Goal: Task Accomplishment & Management: Use online tool/utility

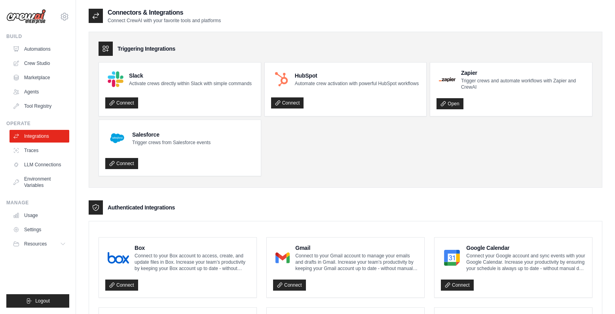
scroll to position [299, 0]
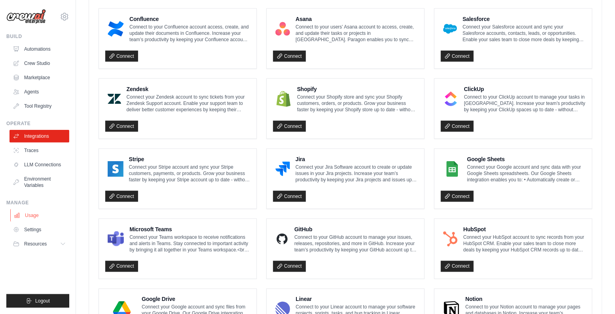
click at [26, 216] on link "Usage" at bounding box center [40, 215] width 60 height 13
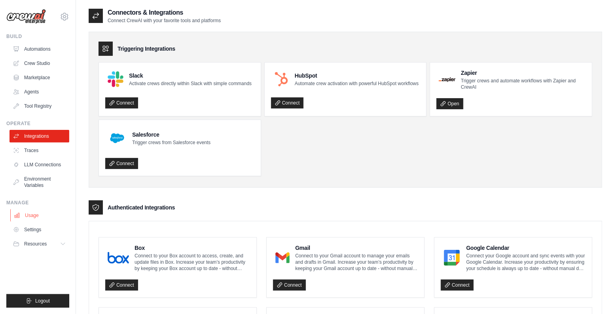
select select "***"
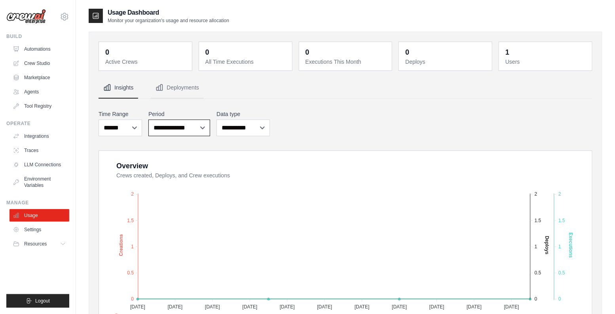
click at [173, 121] on select "**********" at bounding box center [179, 128] width 62 height 17
click at [251, 121] on select "**********" at bounding box center [242, 128] width 53 height 17
click at [299, 119] on div "**********" at bounding box center [346, 122] width 494 height 29
click at [243, 123] on select "**********" at bounding box center [242, 128] width 53 height 17
click at [301, 125] on div "**********" at bounding box center [346, 122] width 494 height 29
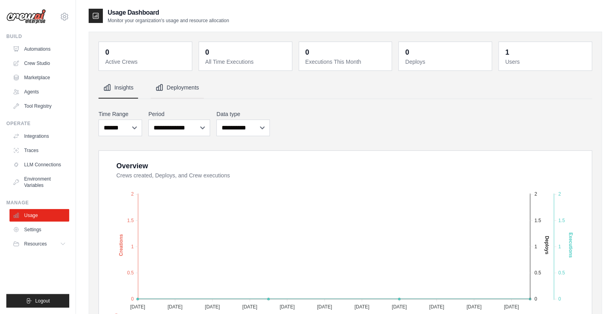
click at [186, 94] on button "Deployments" at bounding box center [177, 87] width 53 height 21
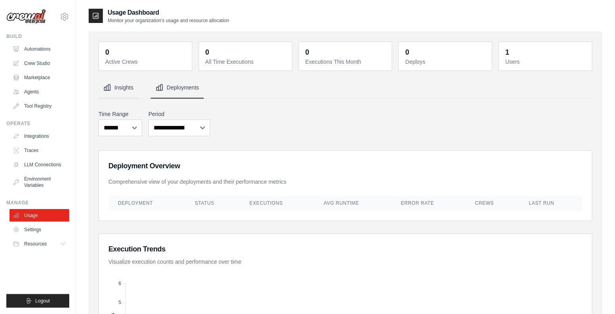
click at [131, 93] on button "Insights" at bounding box center [119, 87] width 40 height 21
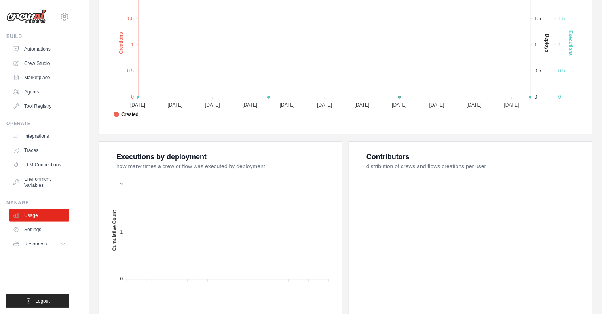
scroll to position [210, 0]
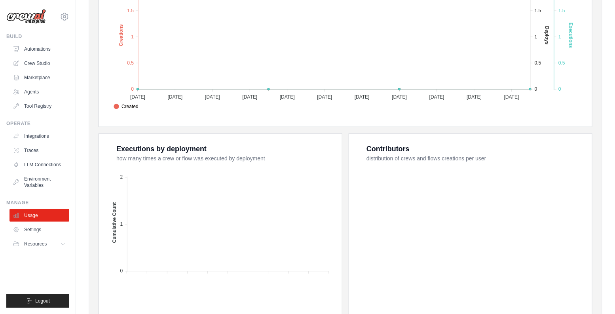
click at [95, 205] on div "0 Active Crews 0 All Time Executions 0 Executions This Month 0 Deploys 1 Users" at bounding box center [346, 83] width 514 height 522
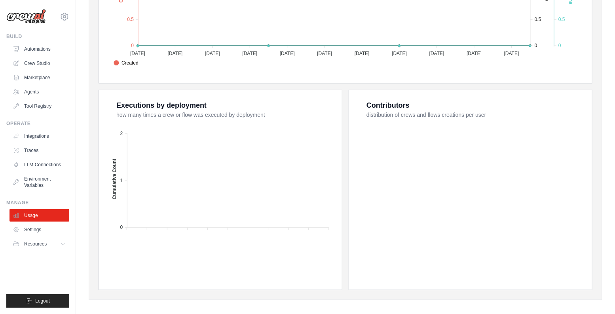
scroll to position [259, 0]
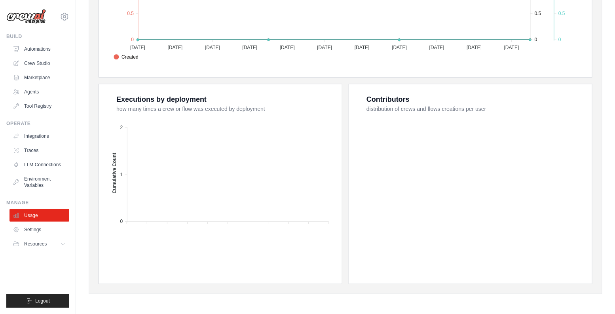
click at [95, 205] on div "0 Active Crews 0 All Time Executions 0 Executions This Month 0 Deploys 1 Users" at bounding box center [346, 33] width 514 height 522
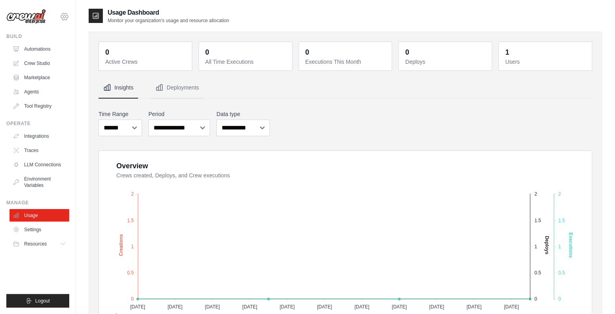
click at [68, 16] on icon at bounding box center [64, 16] width 9 height 9
click at [89, 187] on div "0 Active Crews 0 All Time Executions 0 Executions This Month 0 Deploys 1 Users" at bounding box center [346, 293] width 514 height 522
click at [61, 245] on icon at bounding box center [64, 244] width 6 height 6
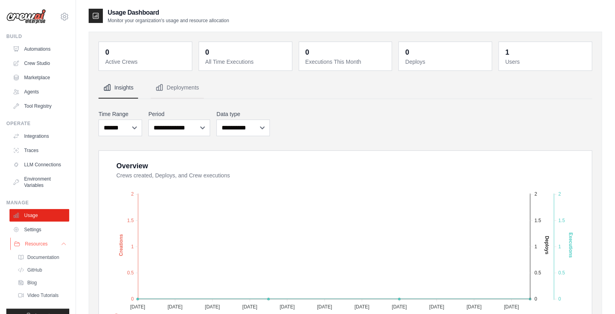
scroll to position [14, 0]
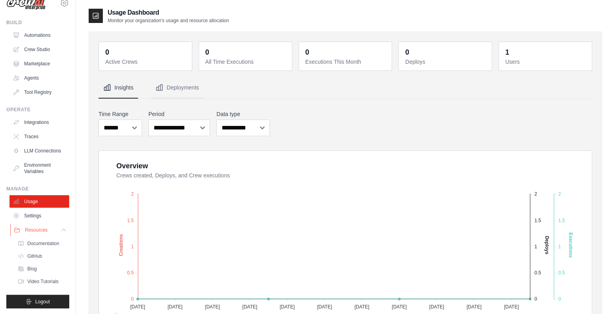
click at [62, 232] on icon at bounding box center [64, 230] width 6 height 6
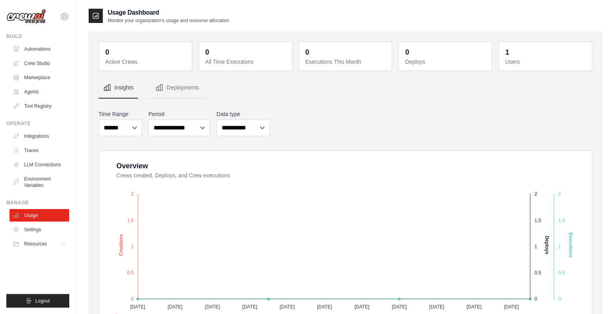
click at [35, 14] on img at bounding box center [26, 16] width 40 height 15
click at [130, 9] on h2 "Usage Dashboard" at bounding box center [168, 12] width 121 height 9
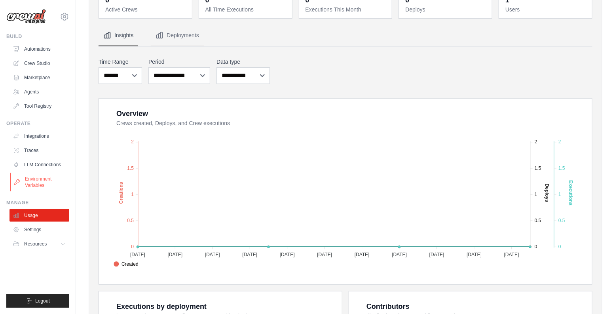
scroll to position [61, 0]
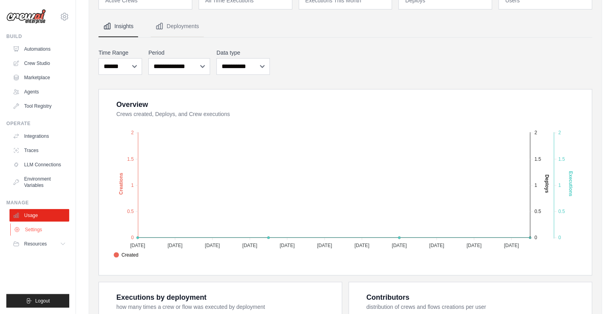
click at [33, 229] on link "Settings" at bounding box center [40, 229] width 60 height 13
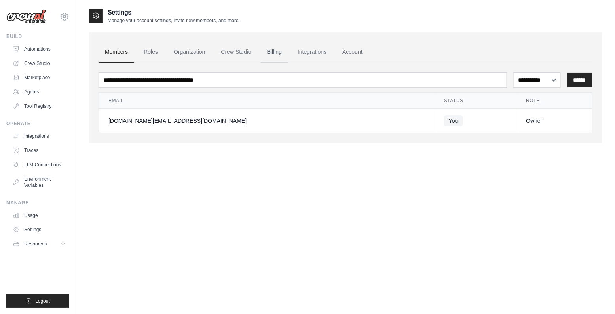
click at [264, 51] on link "Billing" at bounding box center [274, 52] width 27 height 21
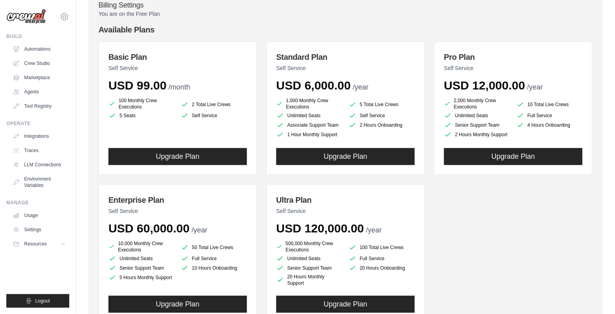
scroll to position [78, 0]
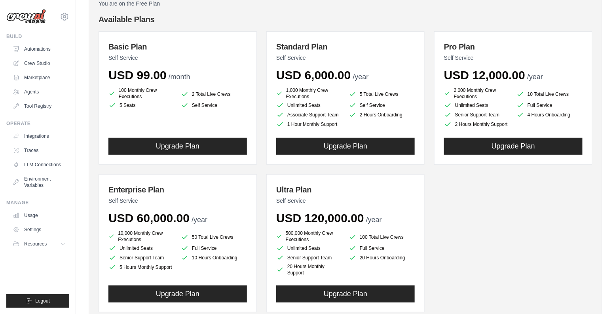
click at [265, 112] on div "Basic Plan Self Service USD 99.00 /month 100 Monthly Crew Executions 2 Total Li…" at bounding box center [346, 171] width 494 height 281
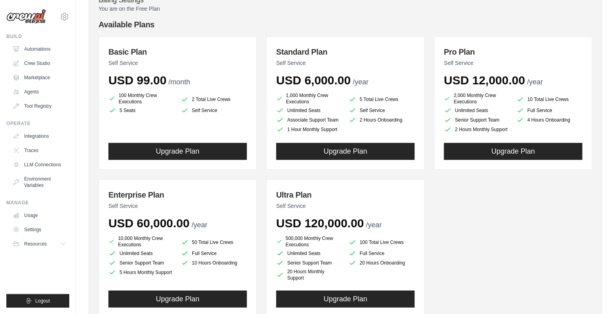
click at [28, 19] on img at bounding box center [26, 16] width 40 height 15
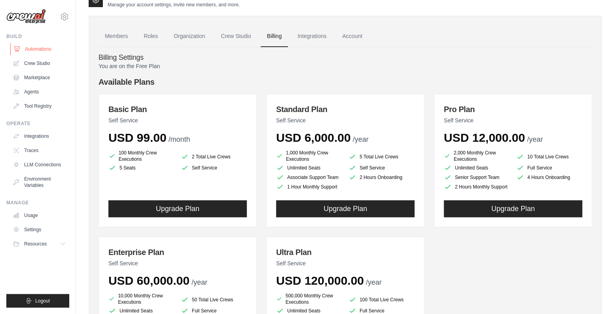
scroll to position [0, 0]
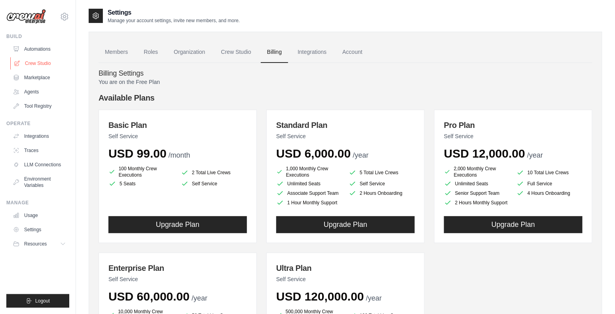
click at [39, 60] on link "Crew Studio" at bounding box center [40, 63] width 60 height 13
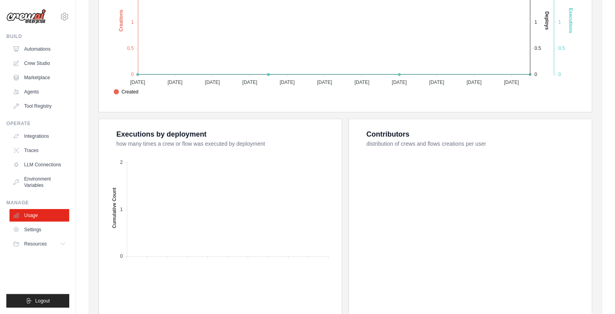
scroll to position [259, 0]
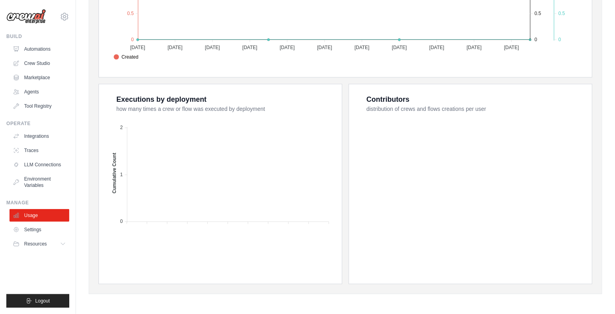
click at [170, 110] on dt "how many times a crew or flow was executed by deployment" at bounding box center [224, 109] width 216 height 8
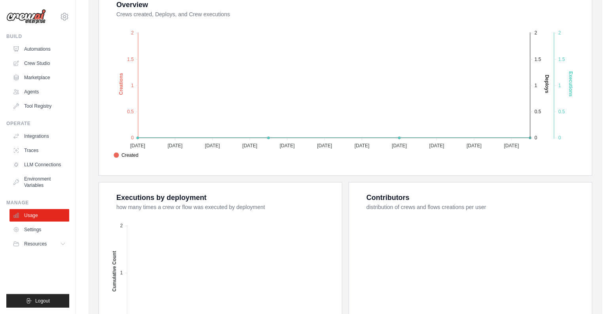
scroll to position [127, 0]
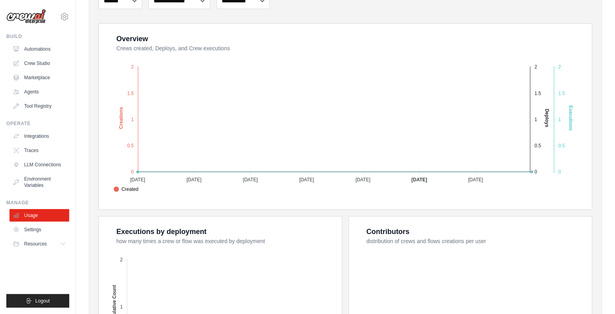
click at [176, 51] on dt "Crews created, Deploys, and Crew executions" at bounding box center [349, 48] width 466 height 8
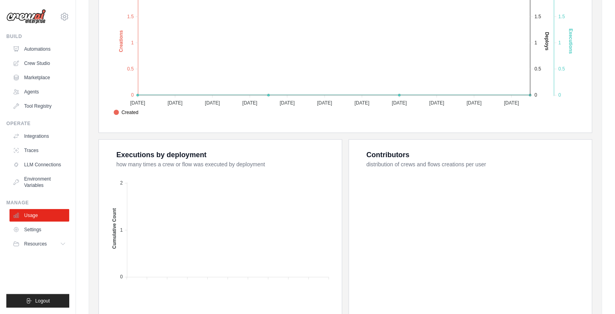
scroll to position [204, 0]
click at [98, 225] on div "0 Active Crews 0 All Time Executions 0 Executions This Month 0 Deploys 1 Users" at bounding box center [346, 88] width 514 height 522
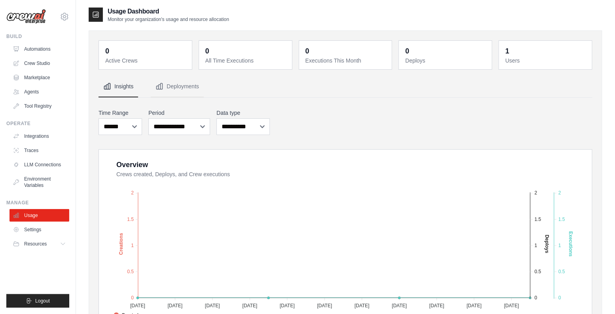
scroll to position [0, 0]
click at [183, 83] on button "Deployments" at bounding box center [177, 87] width 53 height 21
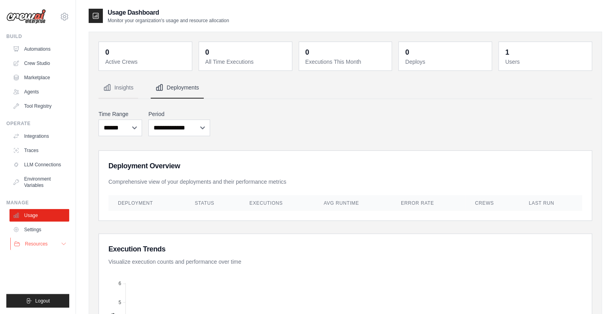
click at [43, 242] on span "Resources" at bounding box center [36, 244] width 23 height 6
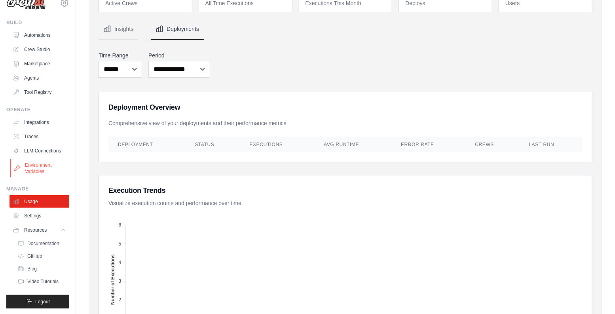
scroll to position [59, 0]
click at [61, 230] on icon at bounding box center [64, 230] width 6 height 6
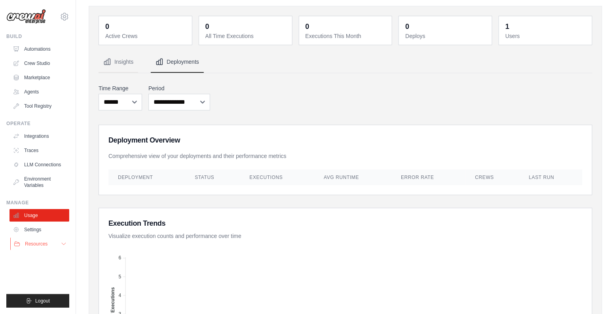
scroll to position [0, 0]
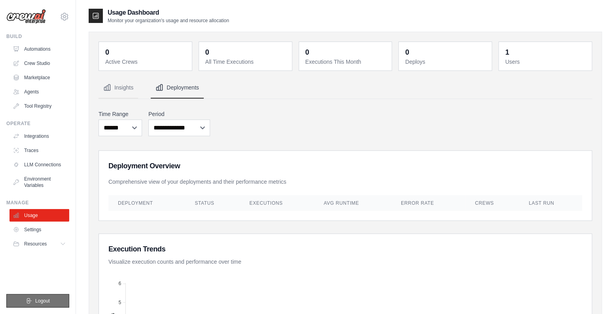
click at [38, 296] on button "Logout" at bounding box center [37, 300] width 63 height 13
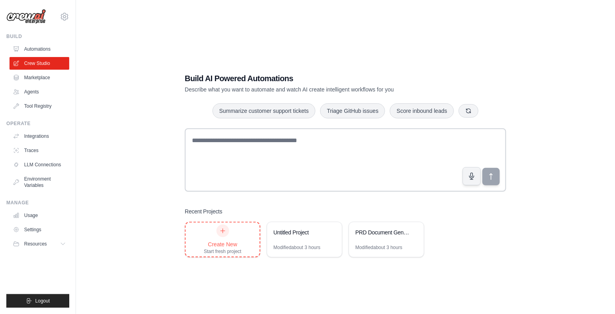
click at [218, 242] on div "Create New" at bounding box center [223, 244] width 38 height 8
click at [43, 73] on link "Marketplace" at bounding box center [40, 77] width 60 height 13
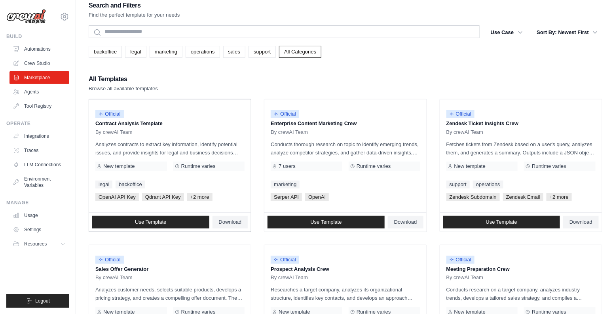
scroll to position [8, 0]
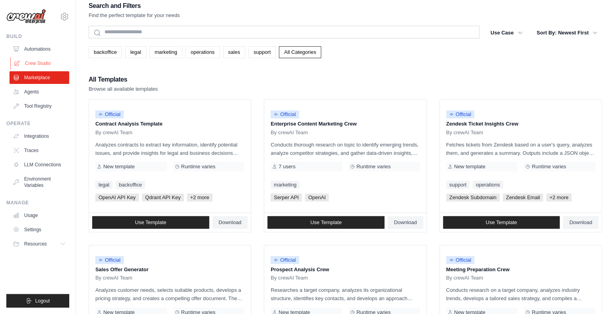
click at [43, 60] on link "Crew Studio" at bounding box center [40, 63] width 60 height 13
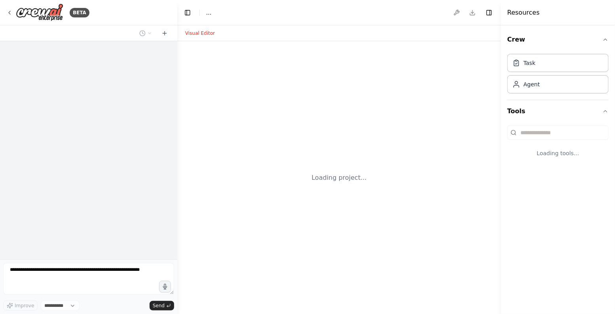
select select "****"
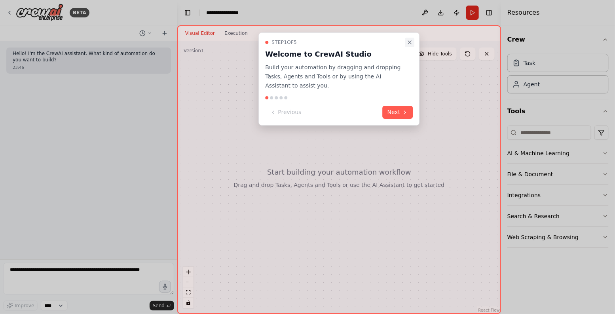
click at [409, 44] on icon "Close walkthrough" at bounding box center [409, 42] width 3 height 3
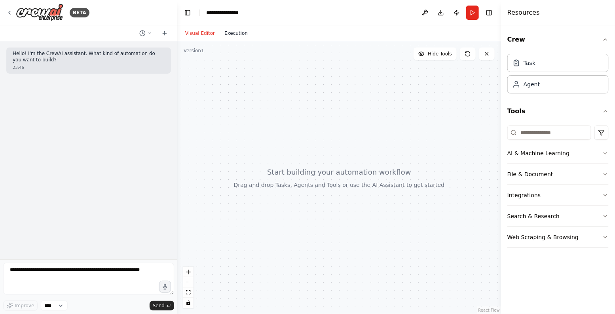
click at [238, 35] on button "Execution" at bounding box center [236, 32] width 33 height 9
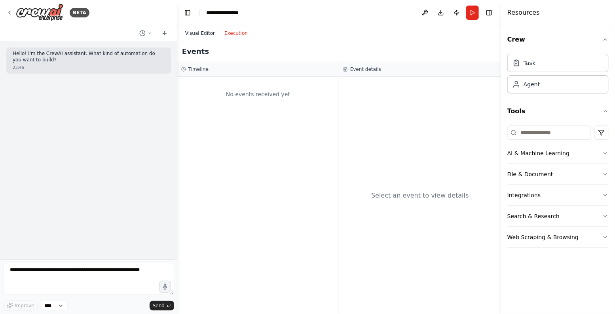
click at [207, 35] on button "Visual Editor" at bounding box center [199, 32] width 39 height 9
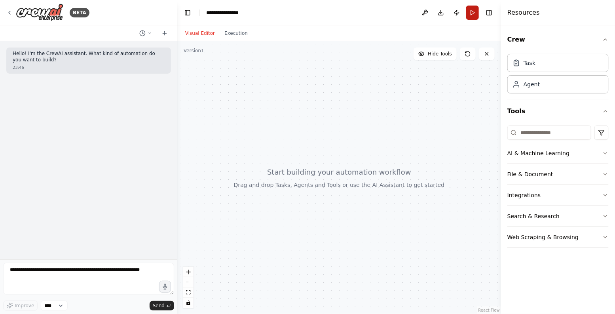
click at [474, 14] on button "Run" at bounding box center [472, 13] width 13 height 14
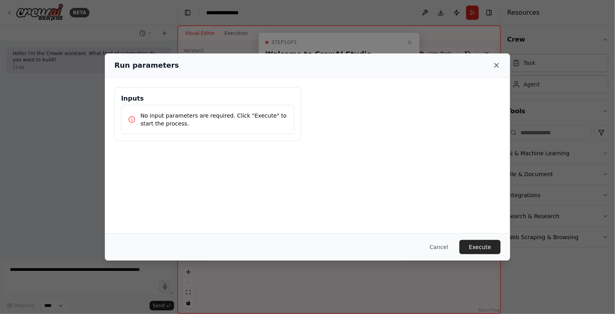
click at [496, 62] on icon at bounding box center [497, 65] width 8 height 8
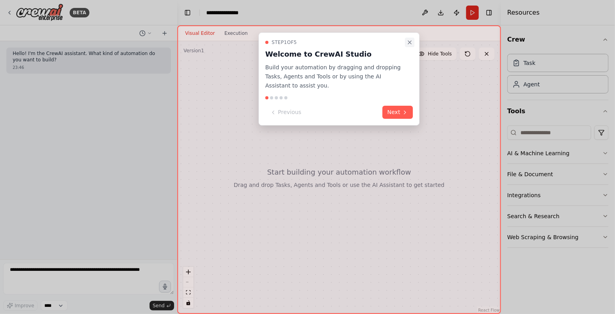
click at [409, 40] on icon "Close walkthrough" at bounding box center [410, 42] width 6 height 6
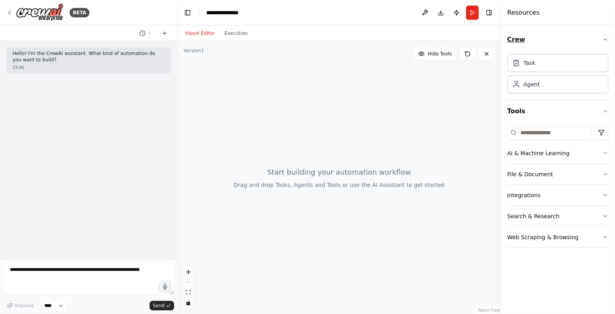
click at [584, 40] on button "Crew" at bounding box center [557, 39] width 101 height 22
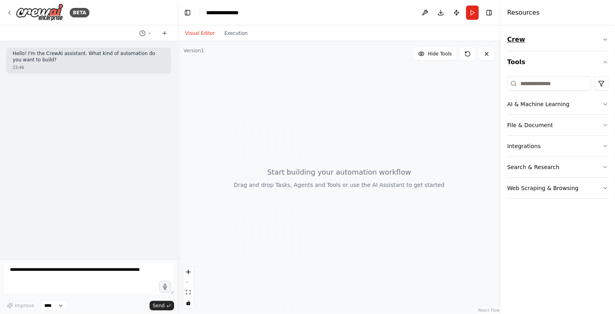
click at [584, 40] on button "Crew" at bounding box center [557, 39] width 101 height 22
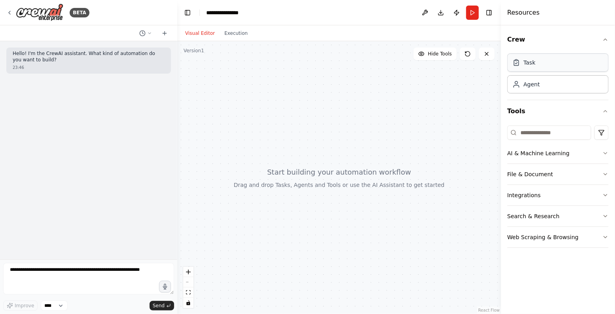
click at [561, 61] on div "Task" at bounding box center [557, 62] width 101 height 18
click at [541, 89] on div "Agent" at bounding box center [557, 84] width 101 height 18
click at [551, 235] on button "Web Scraping & Browsing" at bounding box center [557, 237] width 101 height 21
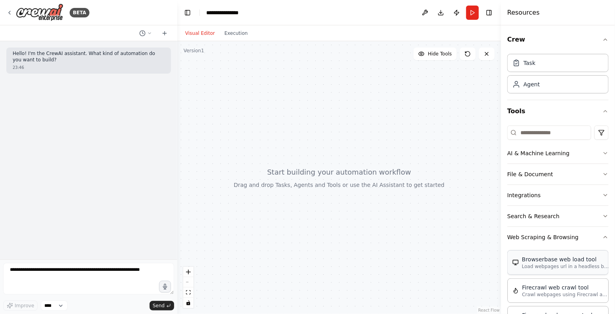
click at [543, 257] on div "Browserbase web load tool" at bounding box center [565, 259] width 87 height 8
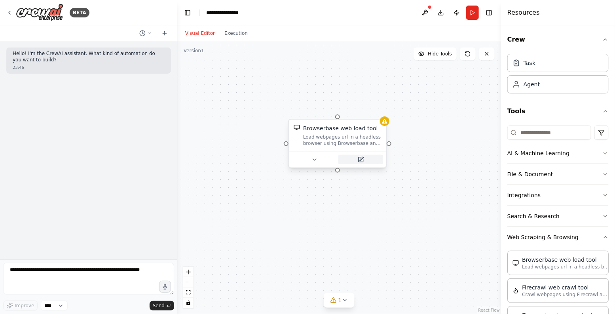
click at [362, 160] on icon at bounding box center [361, 159] width 5 height 5
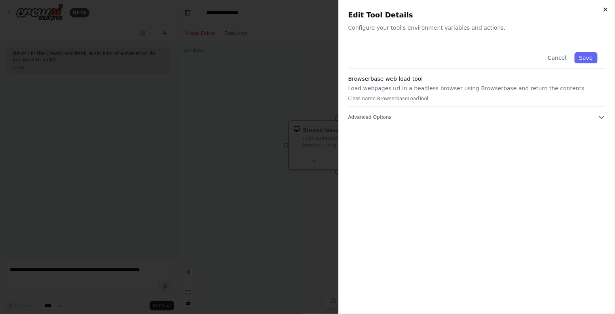
click at [605, 9] on icon "button" at bounding box center [605, 9] width 3 height 3
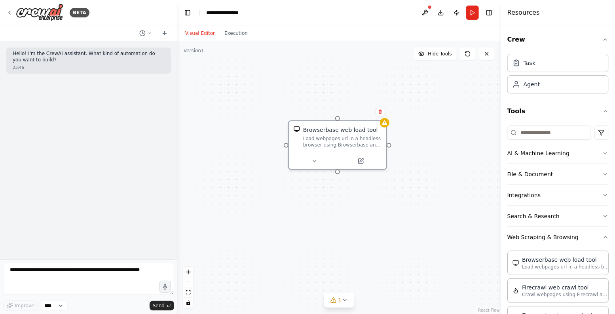
click at [376, 82] on div "Browserbase web load tool Load webpages url in a headless browser using Browser…" at bounding box center [339, 177] width 324 height 273
click at [9, 12] on icon at bounding box center [10, 12] width 2 height 3
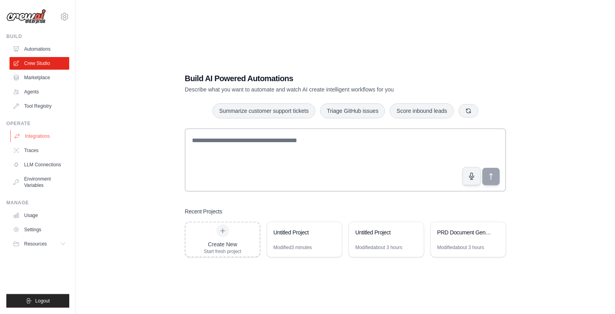
click at [50, 136] on link "Integrations" at bounding box center [40, 136] width 60 height 13
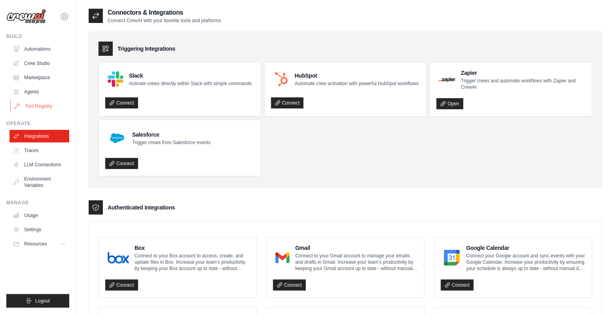
click at [46, 105] on link "Tool Registry" at bounding box center [40, 106] width 60 height 13
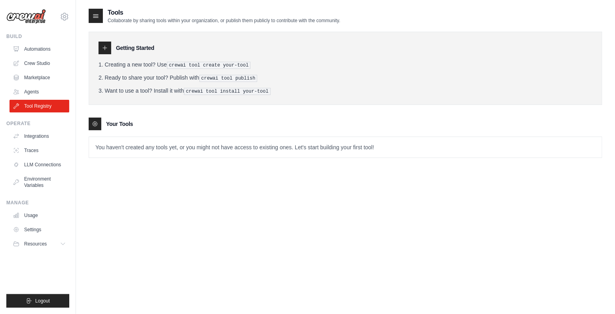
click at [96, 15] on icon at bounding box center [96, 16] width 8 height 8
click at [49, 90] on link "Agents" at bounding box center [40, 91] width 60 height 13
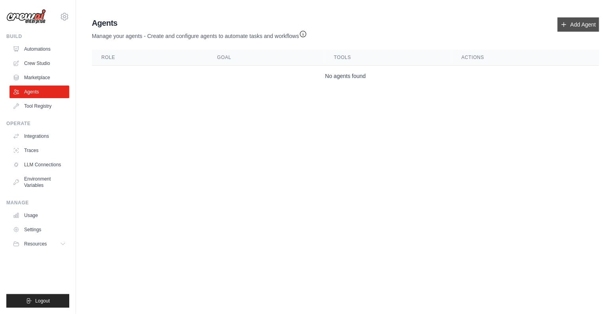
click at [581, 25] on link "Add Agent" at bounding box center [579, 24] width 42 height 14
click at [36, 77] on link "Marketplace" at bounding box center [40, 77] width 60 height 13
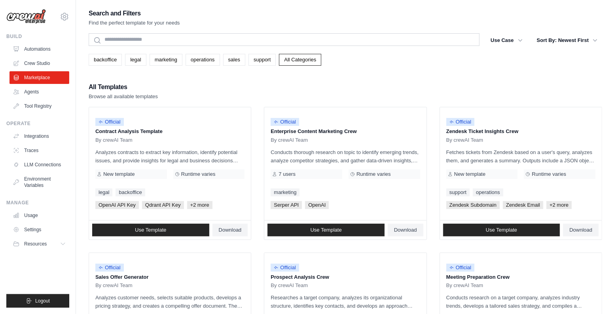
click at [38, 68] on link "Crew Studio" at bounding box center [39, 63] width 60 height 13
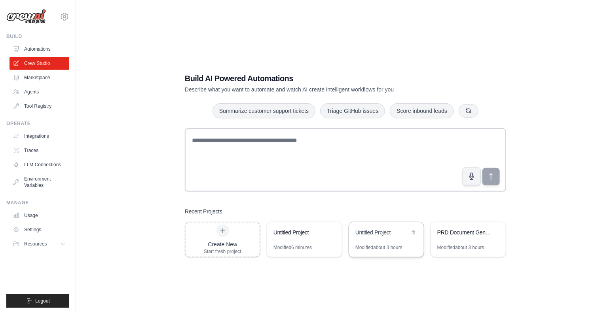
click at [380, 234] on div "Untitled Project" at bounding box center [382, 232] width 54 height 8
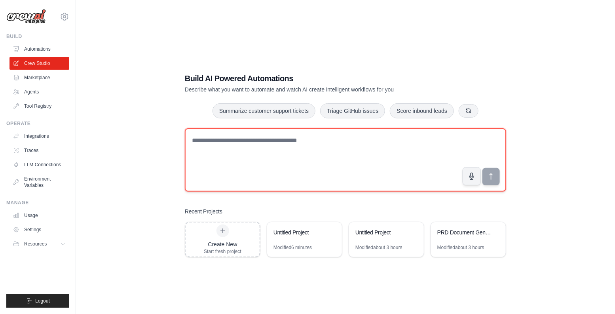
click at [223, 144] on textarea at bounding box center [345, 159] width 321 height 63
type textarea "**********"
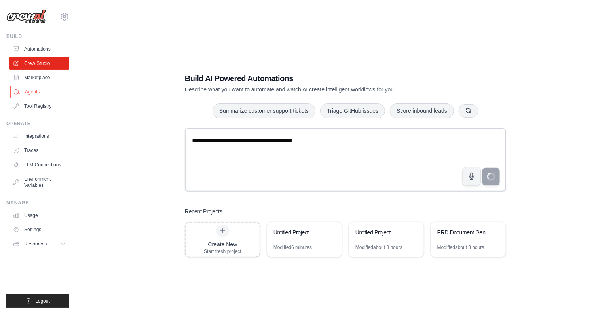
click at [47, 89] on link "Agents" at bounding box center [40, 91] width 60 height 13
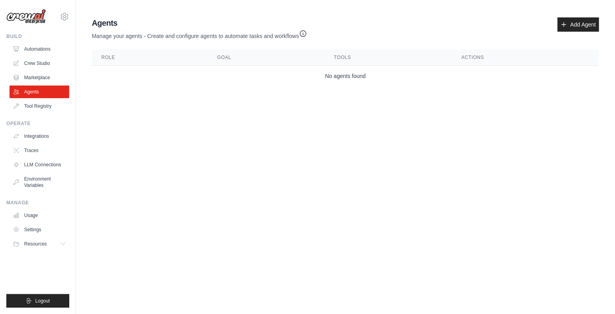
click at [305, 32] on icon "button" at bounding box center [303, 34] width 8 height 8
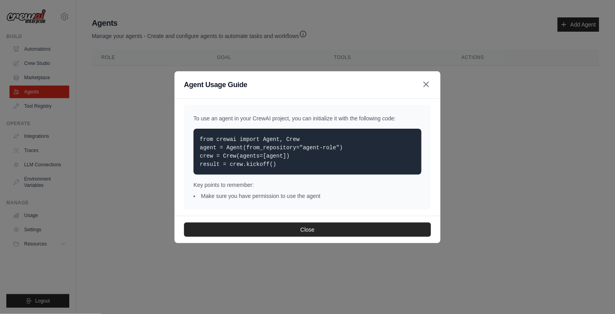
click at [426, 85] on icon "button" at bounding box center [426, 84] width 5 height 5
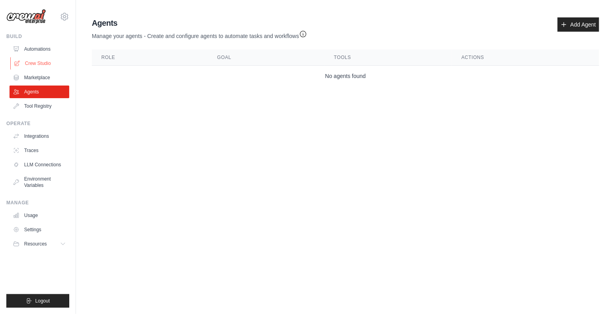
click at [51, 64] on link "Crew Studio" at bounding box center [40, 63] width 60 height 13
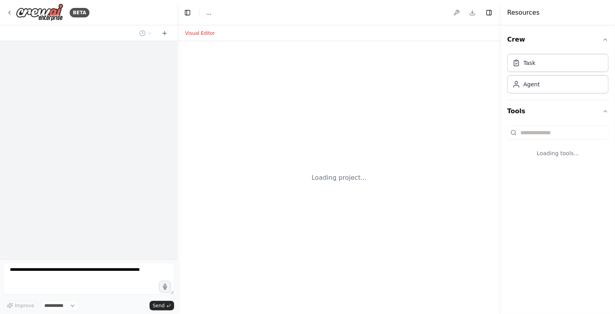
select select "****"
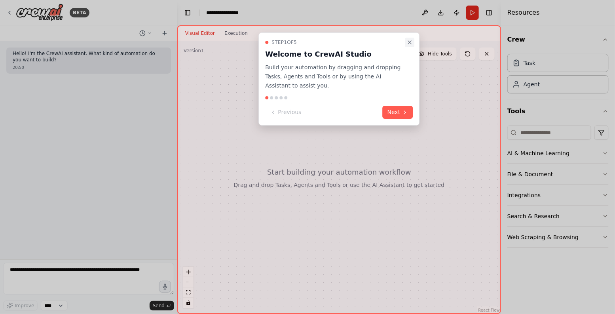
click at [410, 42] on icon "Close walkthrough" at bounding box center [409, 42] width 3 height 3
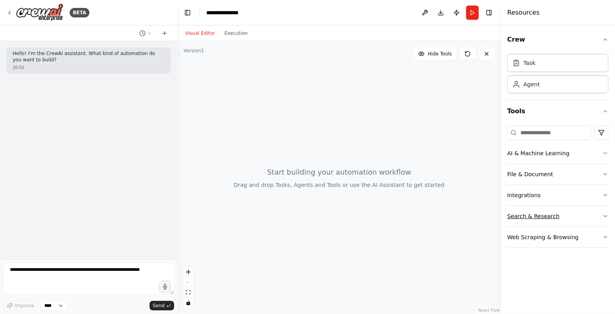
click at [579, 219] on button "Search & Research" at bounding box center [557, 216] width 101 height 21
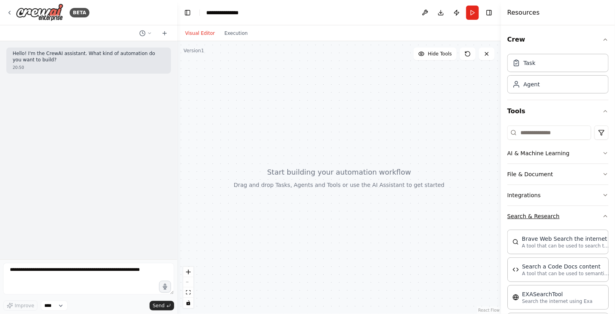
click at [579, 219] on button "Search & Research" at bounding box center [557, 216] width 101 height 21
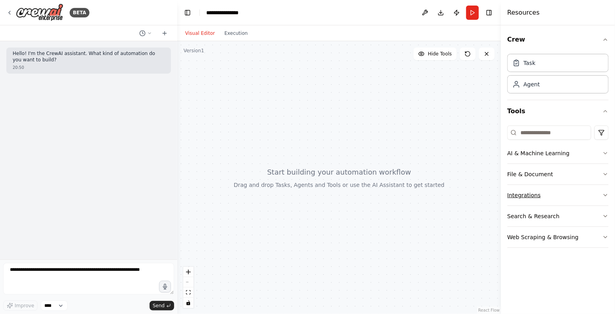
click at [579, 201] on button "Integrations" at bounding box center [557, 195] width 101 height 21
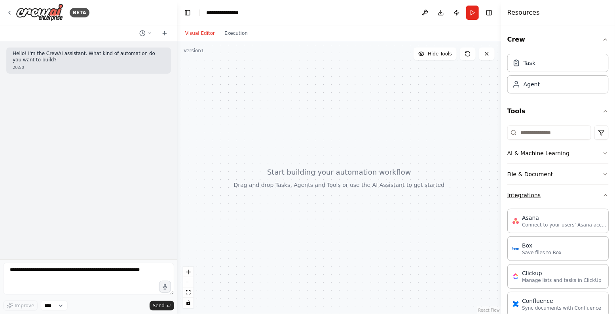
click at [579, 201] on button "Integrations" at bounding box center [557, 195] width 101 height 21
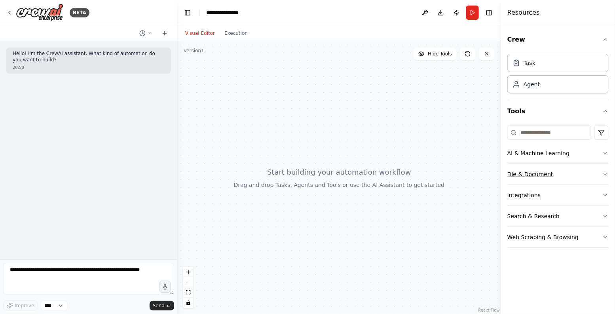
click at [580, 179] on button "File & Document" at bounding box center [557, 174] width 101 height 21
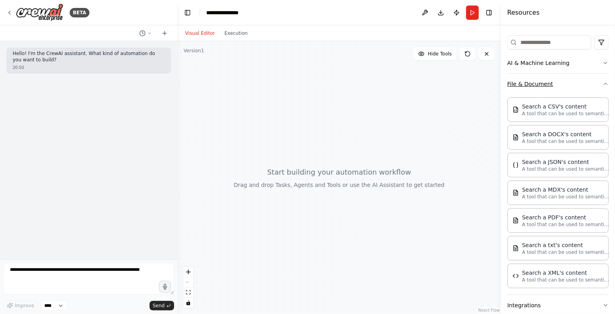
scroll to position [77, 0]
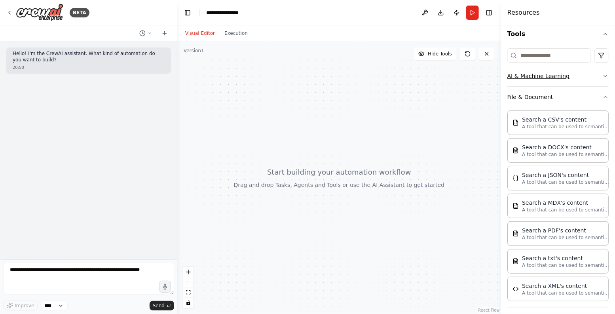
click at [577, 80] on button "AI & Machine Learning" at bounding box center [557, 76] width 101 height 21
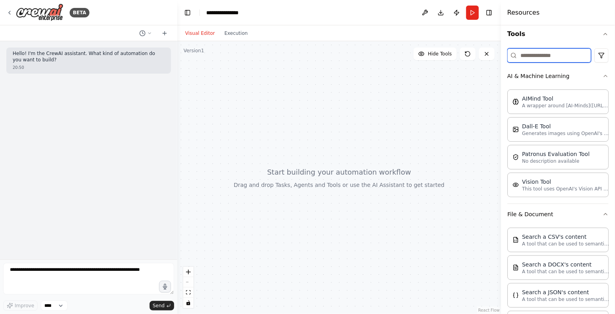
click at [562, 56] on input at bounding box center [549, 55] width 84 height 14
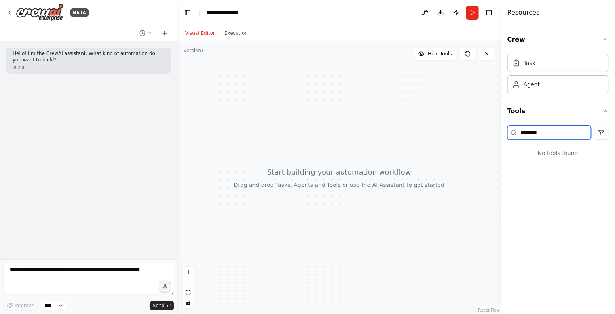
type input "********"
click at [9, 13] on icon at bounding box center [10, 12] width 2 height 3
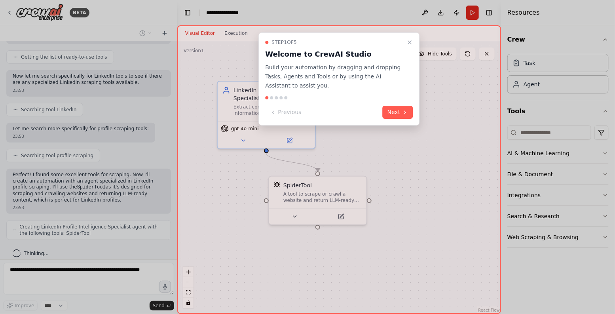
scroll to position [83, 0]
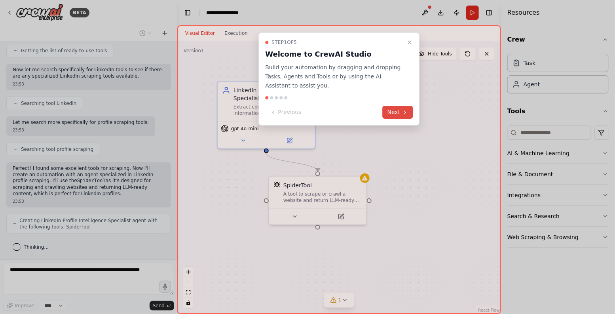
click at [393, 110] on button "Next" at bounding box center [398, 112] width 30 height 13
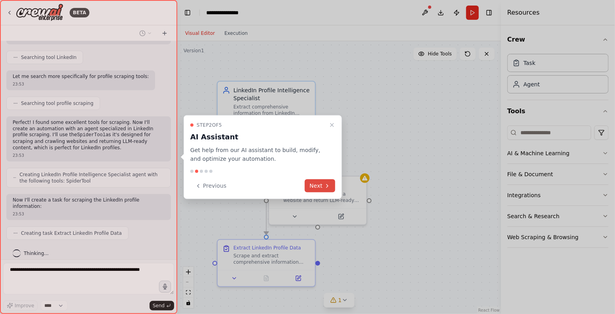
click at [315, 180] on button "Next" at bounding box center [320, 185] width 30 height 13
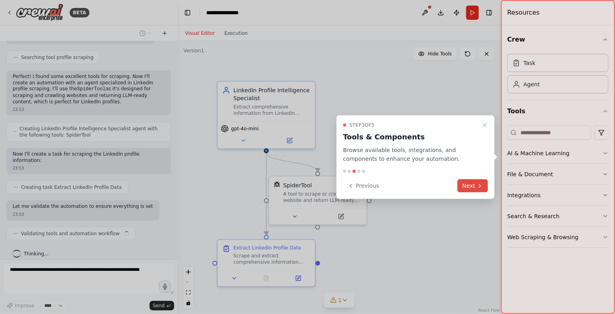
scroll to position [181, 0]
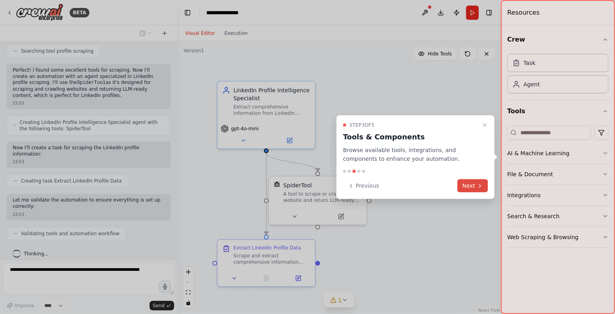
click at [462, 182] on button "Next" at bounding box center [472, 185] width 30 height 13
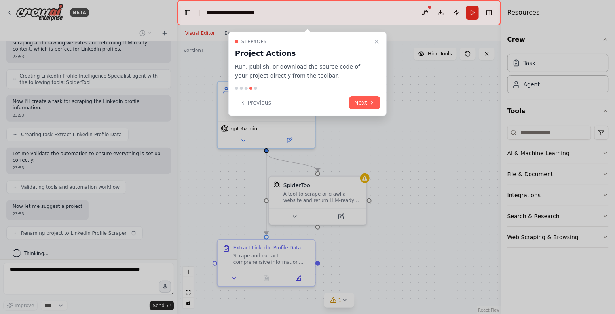
scroll to position [227, 0]
click at [363, 102] on button "Next" at bounding box center [364, 102] width 30 height 13
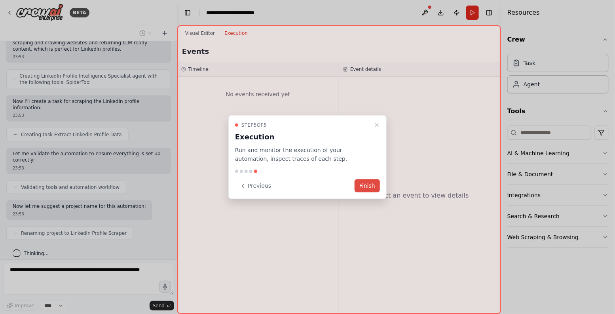
click at [359, 186] on button "Finish" at bounding box center [367, 185] width 25 height 13
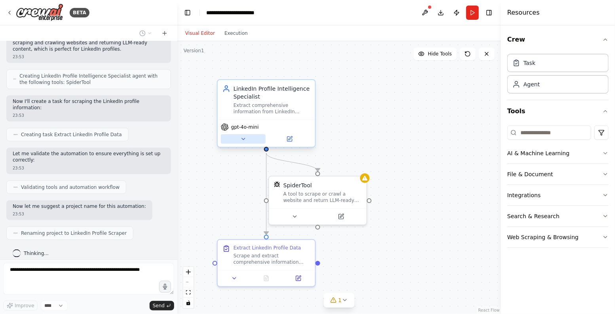
click at [245, 139] on icon at bounding box center [243, 139] width 6 height 6
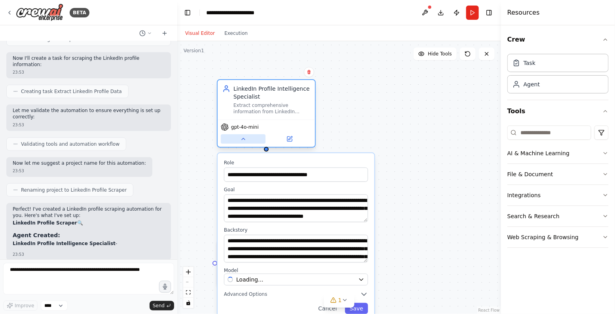
click at [245, 139] on icon at bounding box center [243, 139] width 3 height 2
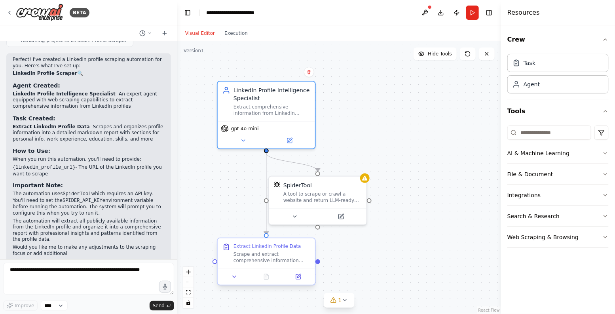
scroll to position [426, 0]
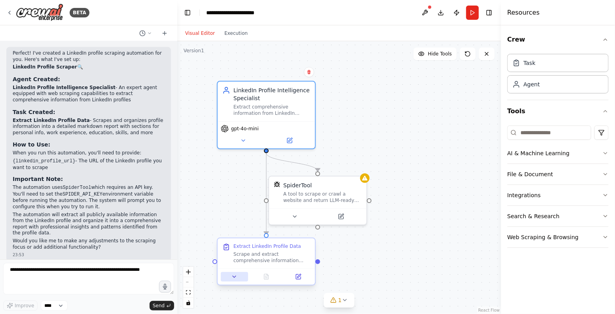
click at [231, 279] on icon at bounding box center [234, 276] width 6 height 6
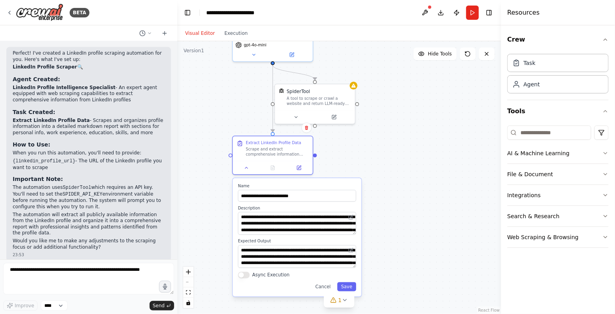
drag, startPoint x: 384, startPoint y: 210, endPoint x: 398, endPoint y: 102, distance: 108.1
click at [398, 102] on div ".deletable-edge-delete-btn { width: 20px; height: 20px; border: 0px solid #ffff…" at bounding box center [339, 177] width 324 height 273
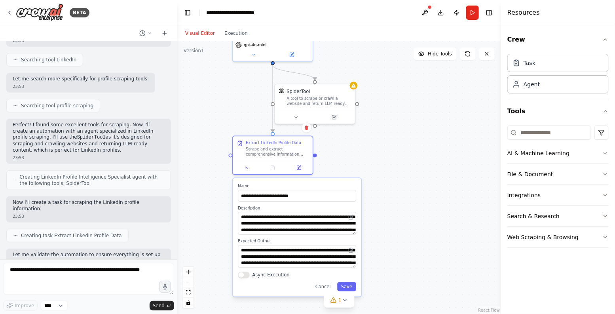
scroll to position [102, 0]
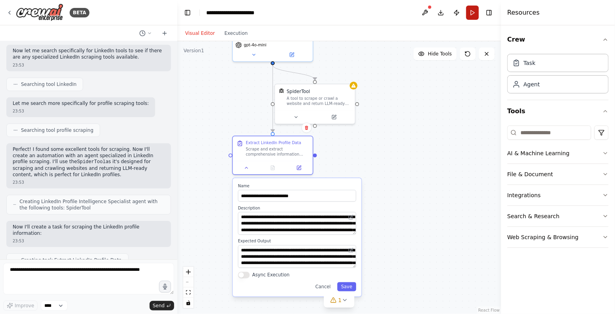
click at [472, 13] on button "Run" at bounding box center [472, 13] width 13 height 14
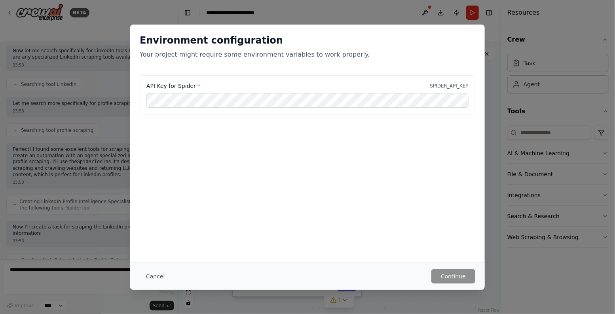
click at [247, 54] on p "Your project might require some environment variables to work properly." at bounding box center [308, 54] width 336 height 9
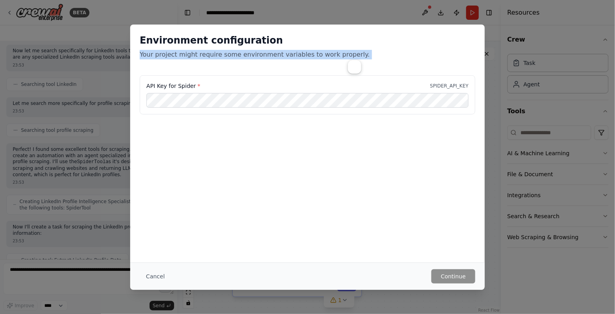
click at [247, 54] on p "Your project might require some environment variables to work properly." at bounding box center [308, 54] width 336 height 9
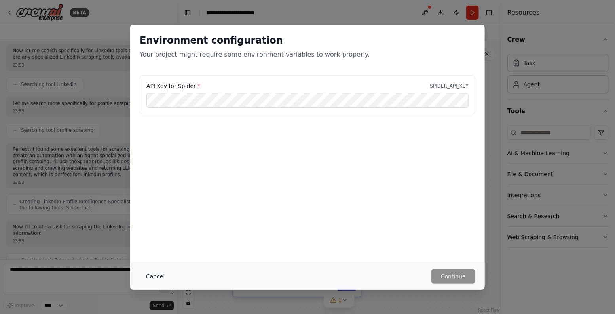
click at [154, 274] on button "Cancel" at bounding box center [155, 276] width 31 height 14
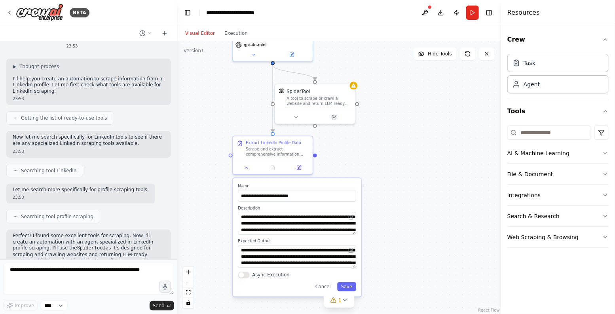
scroll to position [16, 0]
click at [139, 140] on p "Now let me search specifically for LinkedIn tools to see if there are any speci…" at bounding box center [89, 140] width 152 height 12
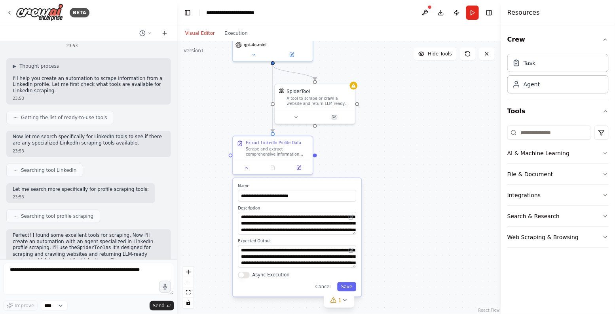
click at [106, 167] on div "Searching tool LinkedIn" at bounding box center [88, 169] width 165 height 13
click at [102, 187] on p "Let me search more specifically for profile scraping tools:" at bounding box center [81, 189] width 136 height 6
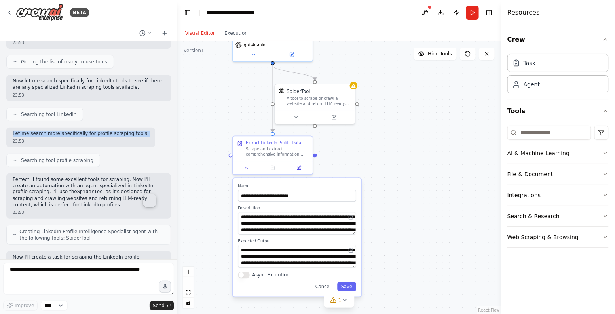
scroll to position [72, 0]
click at [102, 187] on p "Perfect! I found some excellent tools for scraping. Now I'll create an automati…" at bounding box center [89, 191] width 152 height 31
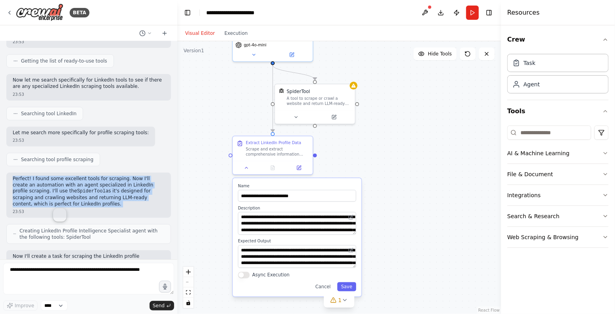
click at [102, 187] on p "Perfect! I found some excellent tools for scraping. Now I'll create an automati…" at bounding box center [89, 191] width 152 height 31
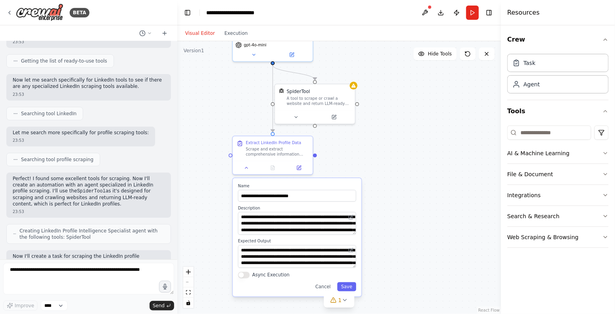
click at [102, 187] on p "Perfect! I found some excellent tools for scraping. Now I'll create an automati…" at bounding box center [89, 191] width 152 height 31
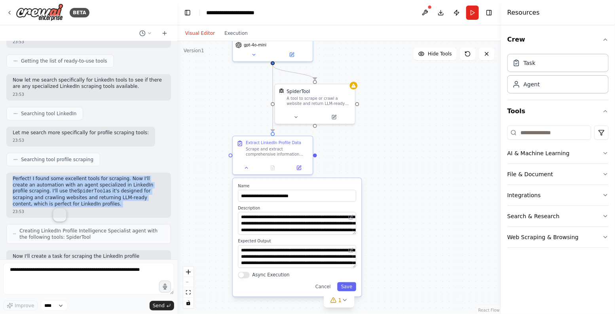
click at [102, 187] on p "Perfect! I found some excellent tools for scraping. Now I'll create an automati…" at bounding box center [89, 191] width 152 height 31
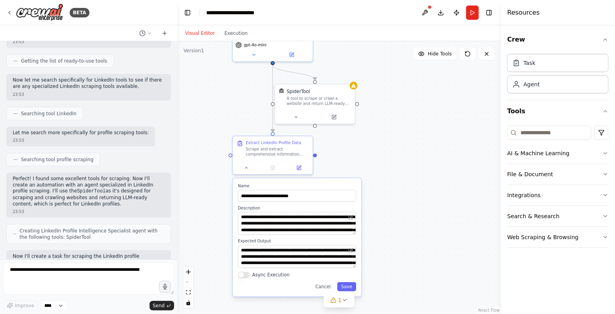
click at [77, 190] on code "SpiderTool" at bounding box center [91, 191] width 28 height 6
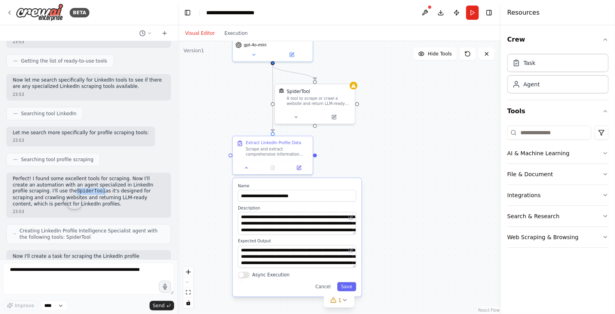
click at [77, 190] on code "SpiderTool" at bounding box center [91, 191] width 28 height 6
click at [38, 200] on p "Perfect! I found some excellent tools for scraping. Now I'll create an automati…" at bounding box center [89, 191] width 152 height 31
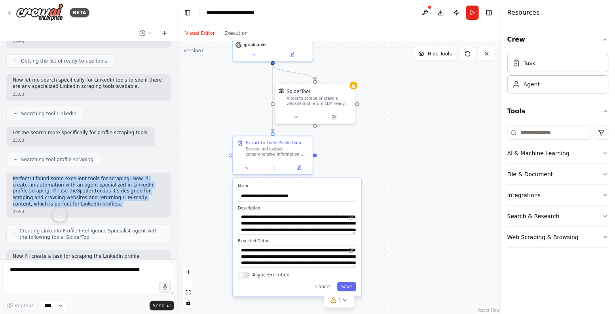
click at [38, 200] on p "Perfect! I found some excellent tools for scraping. Now I'll create an automati…" at bounding box center [89, 191] width 152 height 31
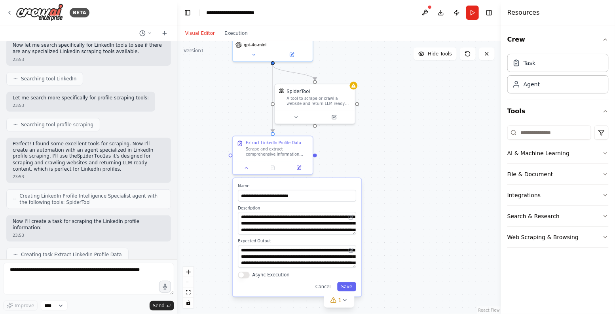
scroll to position [144, 0]
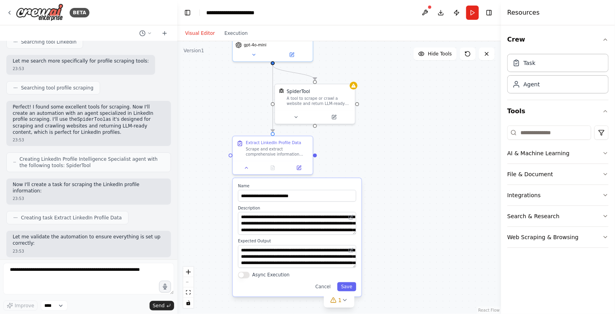
click at [39, 184] on p "Now I'll create a task for scraping the LinkedIn profile information:" at bounding box center [89, 188] width 152 height 12
click at [38, 214] on span "Creating task Extract LinkedIn Profile Data" at bounding box center [71, 217] width 101 height 6
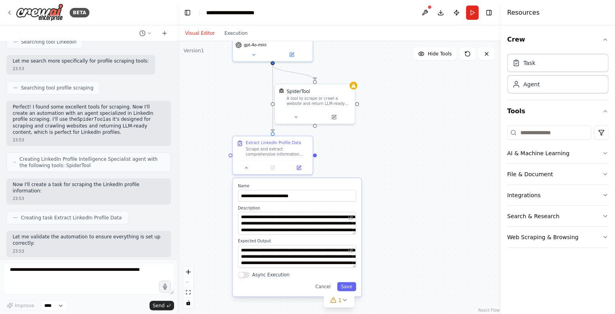
click at [38, 214] on span "Creating task Extract LinkedIn Profile Data" at bounding box center [71, 217] width 101 height 6
click at [34, 234] on p "Let me validate the automation to ensure everything is set up correctly:" at bounding box center [89, 240] width 152 height 12
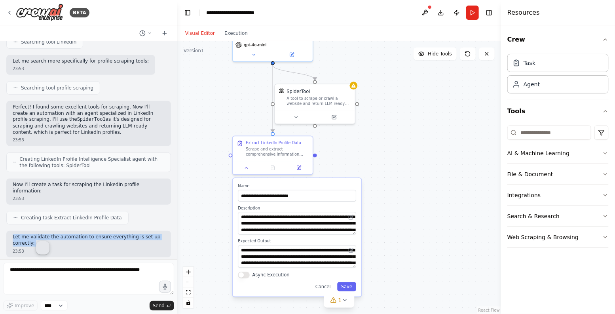
click at [34, 234] on p "Let me validate the automation to ensure everything is set up correctly:" at bounding box center [89, 240] width 152 height 12
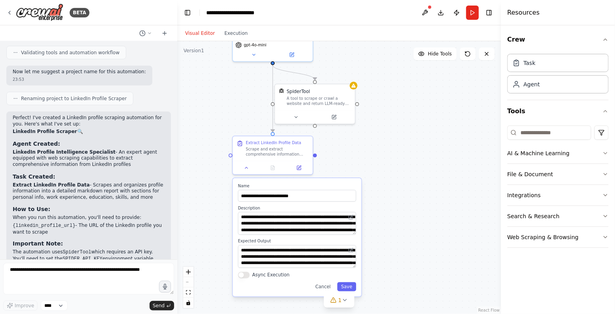
scroll to position [362, 0]
click at [530, 128] on input at bounding box center [549, 132] width 84 height 14
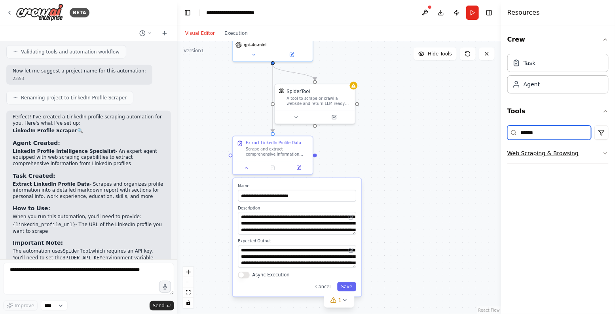
type input "******"
click at [541, 148] on button "Web Scraping & Browsing" at bounding box center [557, 153] width 101 height 21
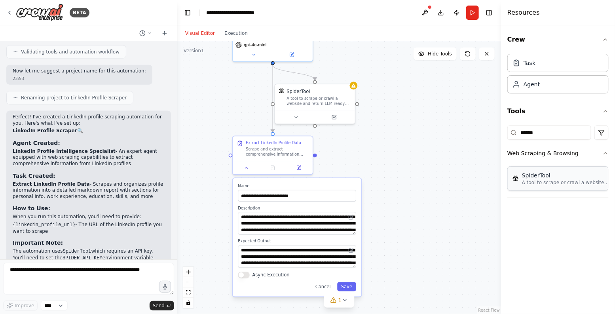
click at [533, 178] on div "SpiderTool" at bounding box center [565, 175] width 87 height 8
click at [203, 198] on div ".deletable-edge-delete-btn { width: 20px; height: 20px; border: 0px solid #ffff…" at bounding box center [339, 177] width 324 height 273
click at [347, 288] on button "Save" at bounding box center [346, 286] width 19 height 9
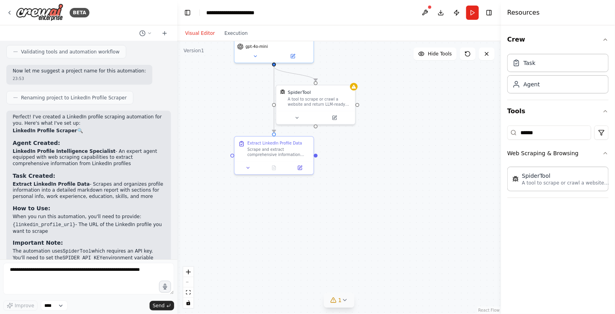
click at [338, 298] on span "1" at bounding box center [340, 300] width 4 height 8
click at [332, 293] on span "Tool SpiderTool is not configured. Missing environment variables: SPIDER_API_KEY" at bounding box center [344, 296] width 140 height 13
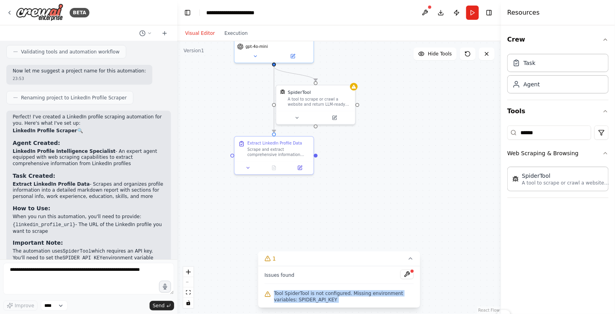
click at [332, 293] on span "Tool SpiderTool is not configured. Missing environment variables: SPIDER_API_KEY" at bounding box center [344, 296] width 140 height 13
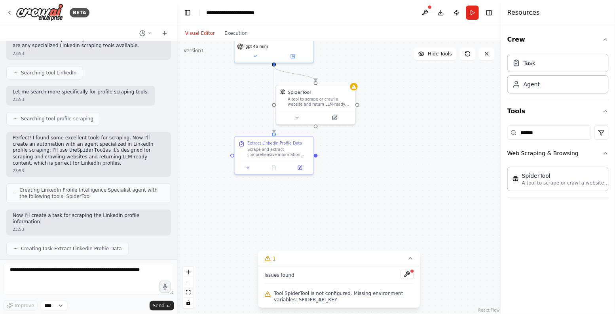
scroll to position [0, 0]
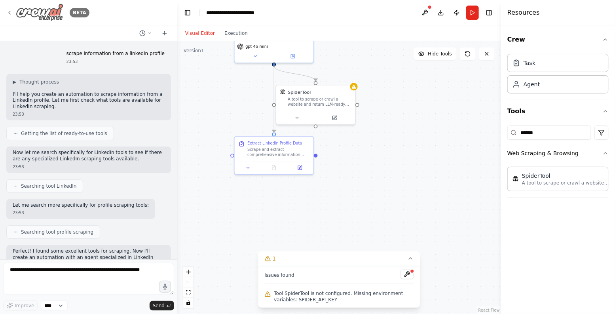
click at [7, 11] on icon at bounding box center [9, 12] width 6 height 6
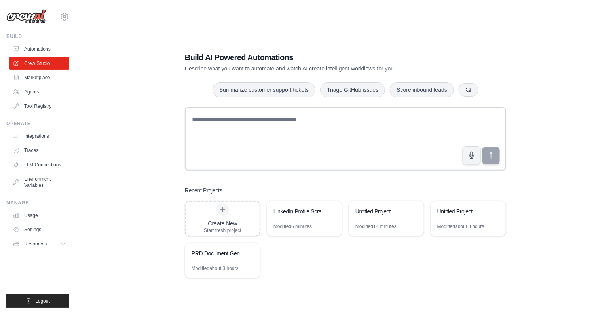
click at [103, 173] on div "Build AI Powered Automations Describe what you want to automate and watch AI cr…" at bounding box center [346, 165] width 514 height 314
click at [39, 152] on link "Traces" at bounding box center [40, 150] width 60 height 13
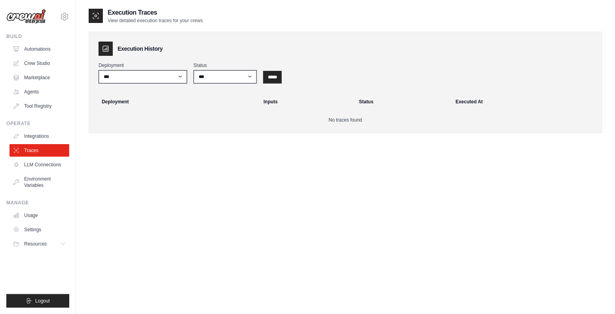
click at [100, 173] on div "Execution Traces View detailed execution traces for your crews Execution Histor…" at bounding box center [346, 165] width 514 height 314
click at [27, 228] on link "Settings" at bounding box center [40, 229] width 60 height 13
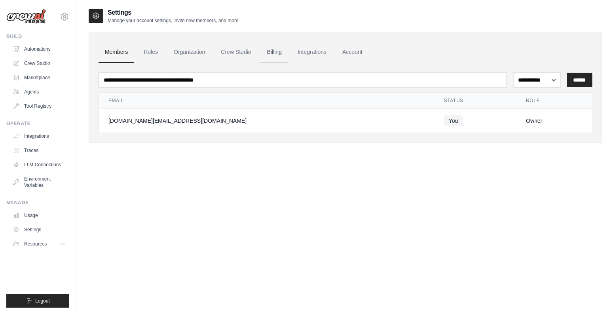
click at [269, 54] on link "Billing" at bounding box center [274, 52] width 27 height 21
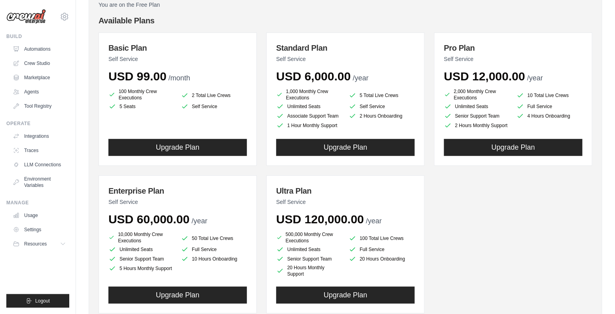
scroll to position [78, 0]
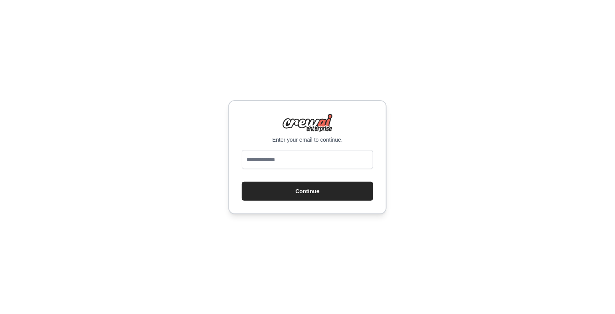
click at [451, 81] on div "Enter your email to continue. Continue" at bounding box center [307, 157] width 615 height 314
